Goal: Navigation & Orientation: Find specific page/section

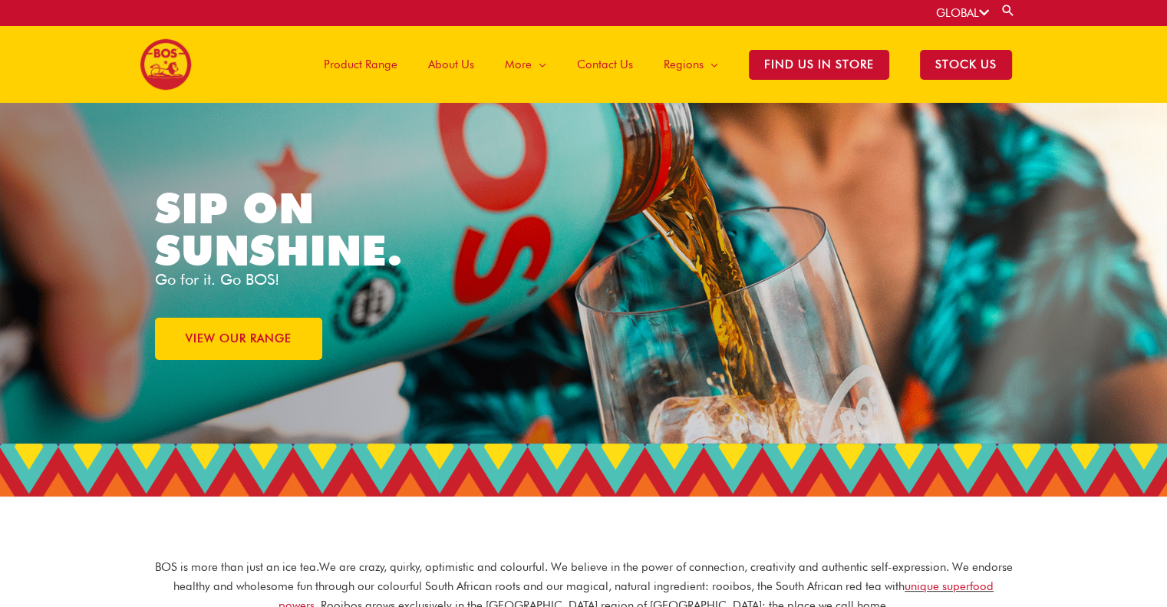
click at [360, 63] on span "Product Range" at bounding box center [361, 64] width 74 height 46
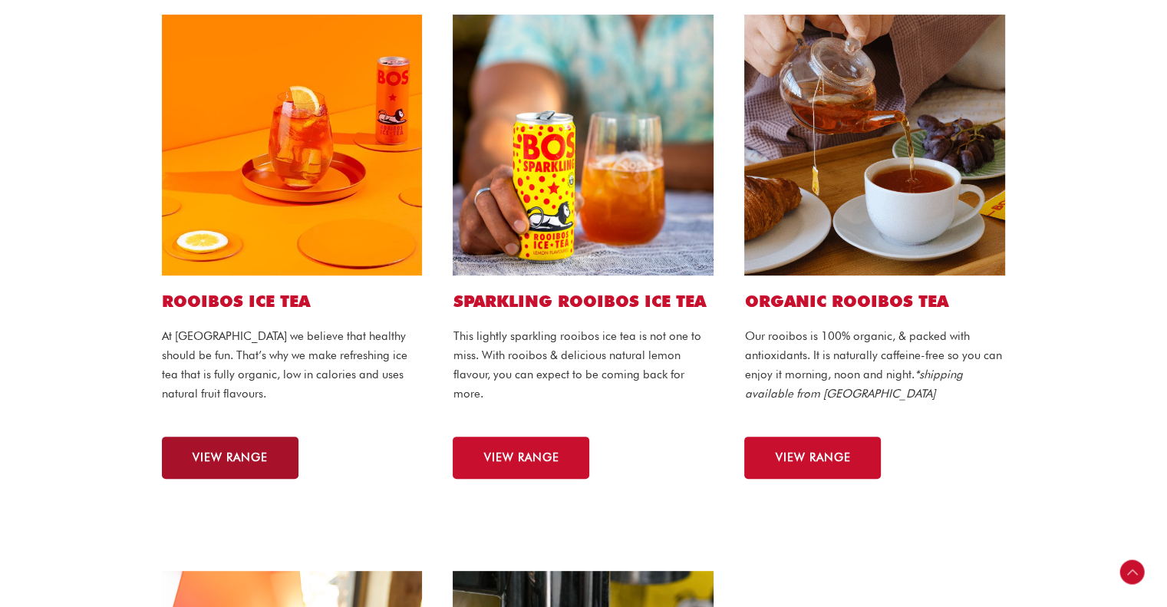
scroll to position [384, 0]
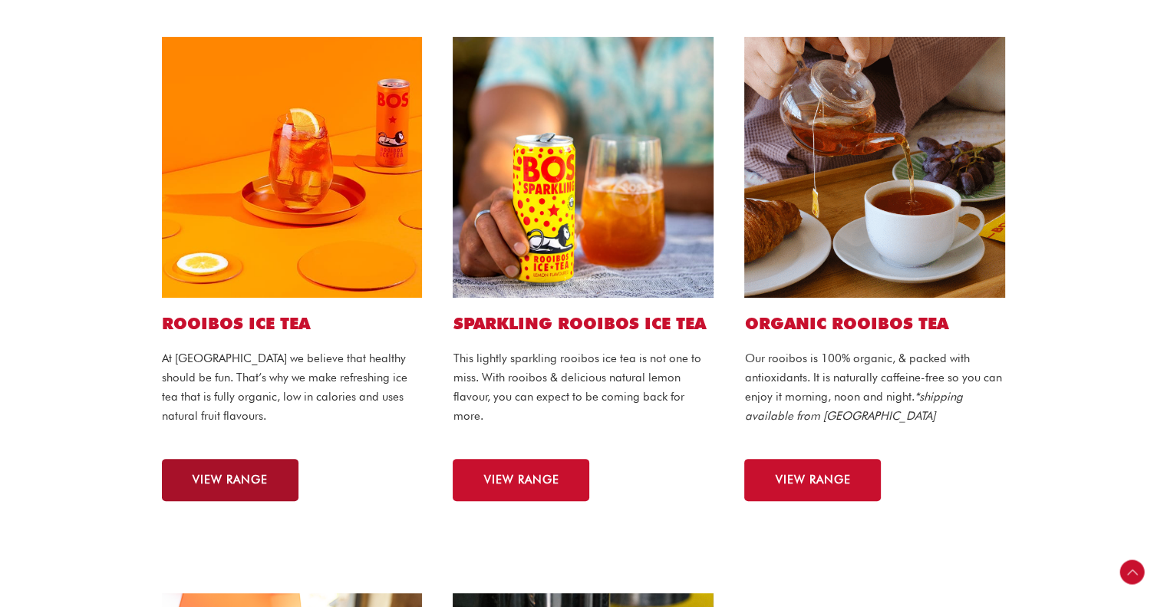
click at [246, 475] on span "VIEW RANGE" at bounding box center [230, 480] width 75 height 12
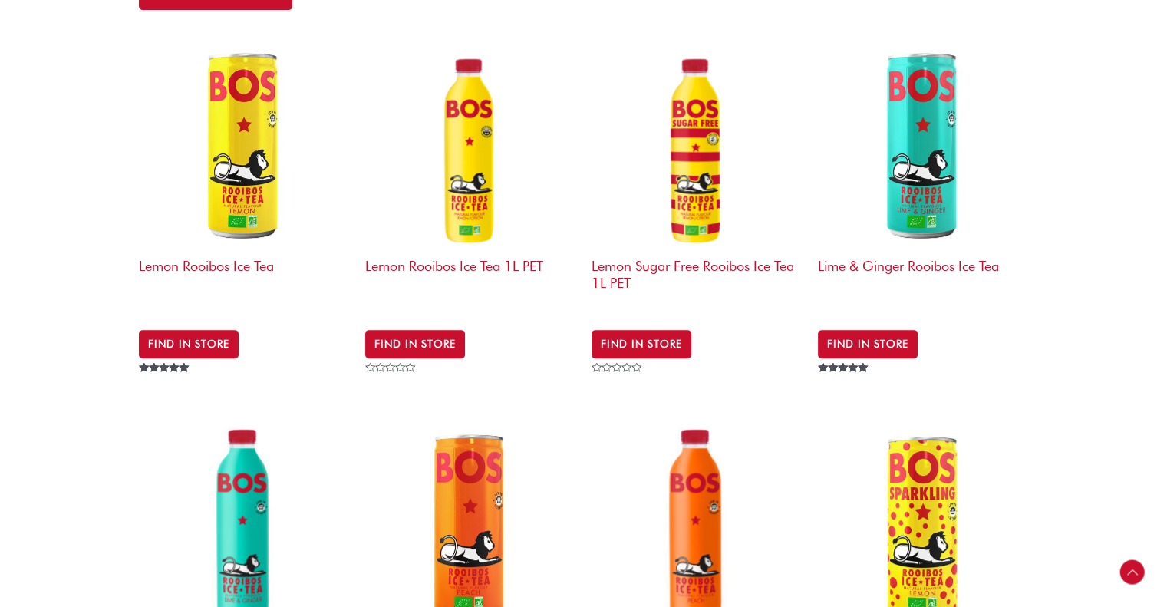
scroll to position [537, 0]
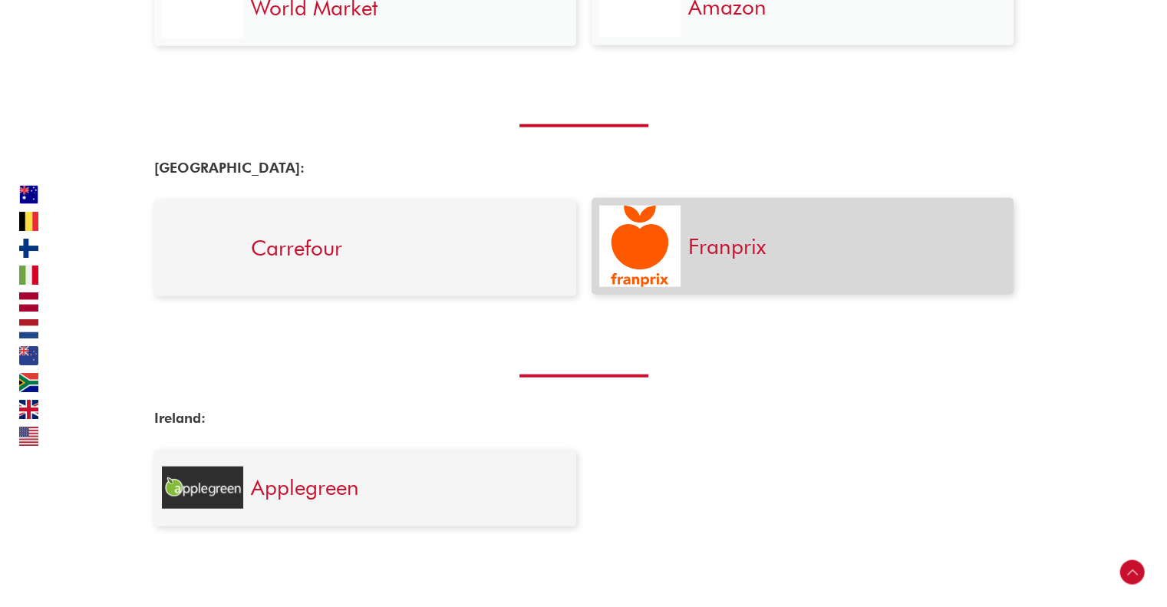
scroll to position [3605, 0]
